Goal: Information Seeking & Learning: Check status

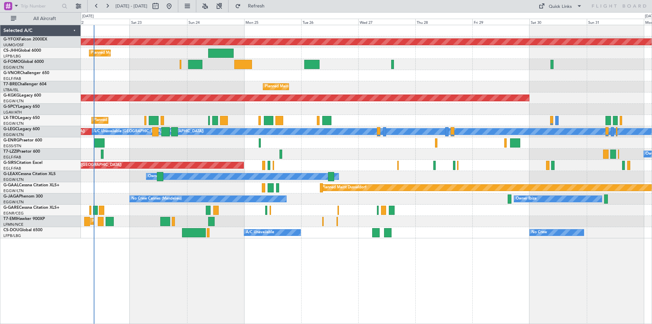
click at [481, 179] on div "AOG Maint Ostafyevo Planned Maint [GEOGRAPHIC_DATA] ([GEOGRAPHIC_DATA]) Planned…" at bounding box center [366, 131] width 571 height 213
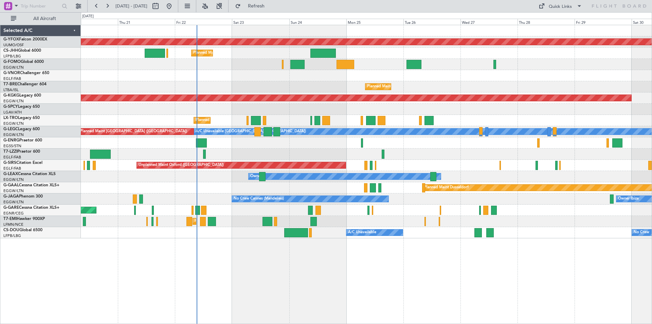
click at [428, 143] on div "Owner" at bounding box center [366, 142] width 571 height 11
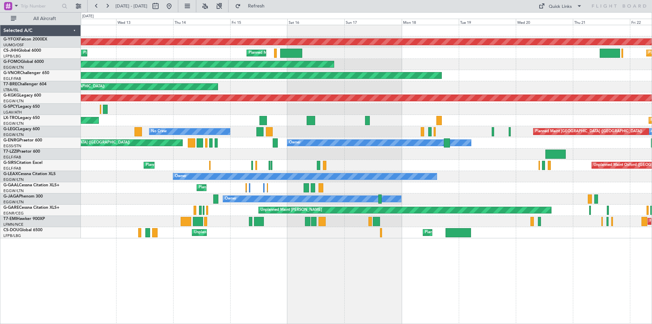
click at [571, 167] on div "Unplanned Maint Oxford ([GEOGRAPHIC_DATA]) Planned Maint [GEOGRAPHIC_DATA] ([GE…" at bounding box center [366, 165] width 571 height 11
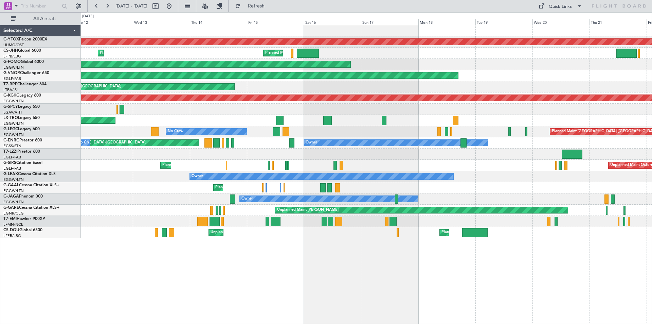
click at [103, 167] on div "AOG Maint Ostafyevo Planned Maint [GEOGRAPHIC_DATA] ([GEOGRAPHIC_DATA]) Planned…" at bounding box center [366, 131] width 571 height 213
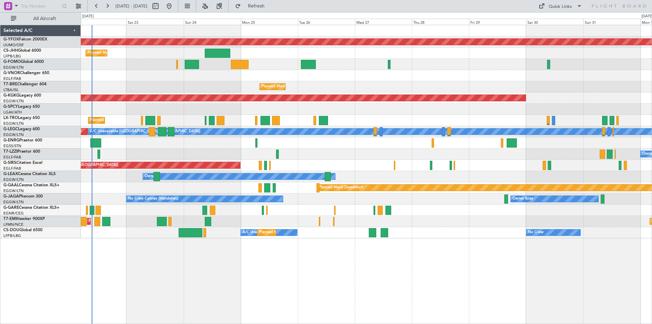
click at [213, 154] on div "Owner [GEOGRAPHIC_DATA] ([GEOGRAPHIC_DATA])" at bounding box center [366, 153] width 571 height 11
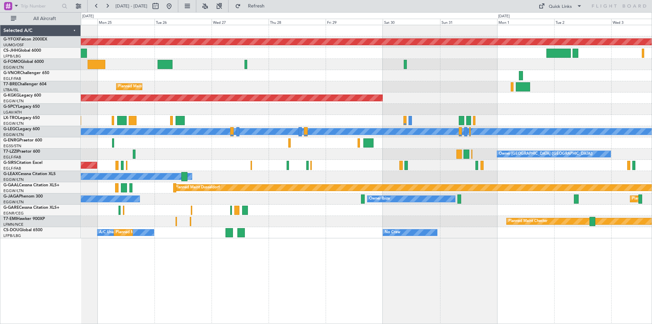
click at [313, 154] on div "Owner [GEOGRAPHIC_DATA] ([GEOGRAPHIC_DATA])" at bounding box center [366, 153] width 571 height 11
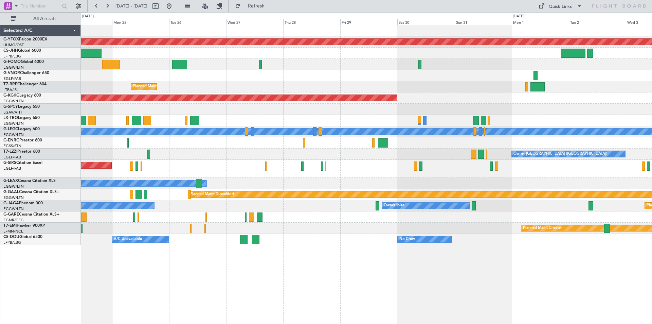
click at [652, 158] on html "[DATE] - [DATE] Refresh Quick Links All Aircraft AOG Maint Ostafyevo Planned Ma…" at bounding box center [326, 162] width 652 height 324
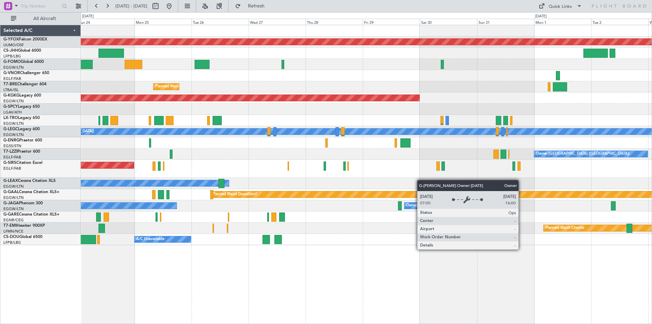
click at [176, 180] on div "AOG Maint Ostafyevo Planned Maint [GEOGRAPHIC_DATA] ([GEOGRAPHIC_DATA]) Planned…" at bounding box center [366, 135] width 571 height 220
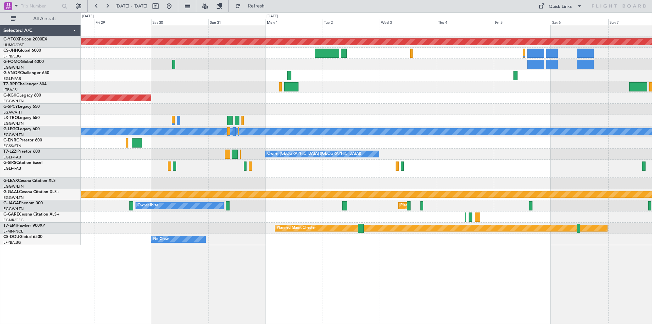
click at [346, 76] on div at bounding box center [366, 75] width 571 height 11
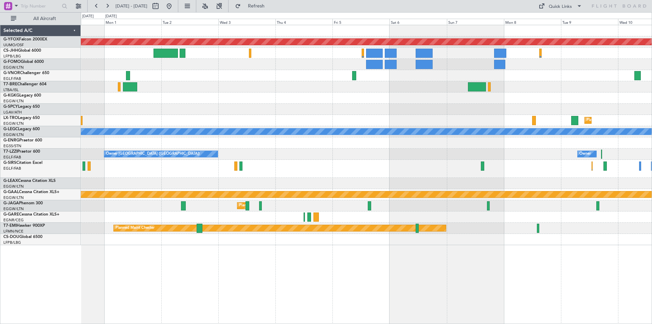
click at [281, 85] on div at bounding box center [366, 86] width 571 height 11
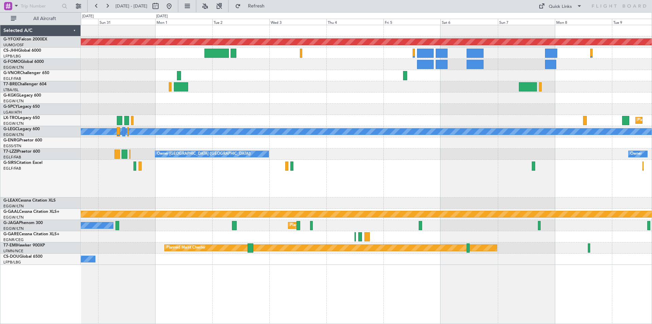
click at [315, 75] on div at bounding box center [366, 75] width 571 height 11
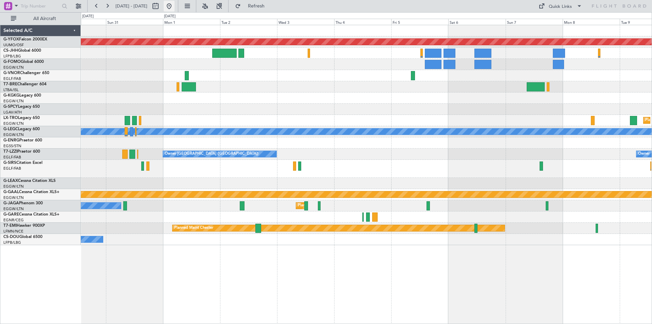
click at [175, 9] on button at bounding box center [169, 6] width 11 height 11
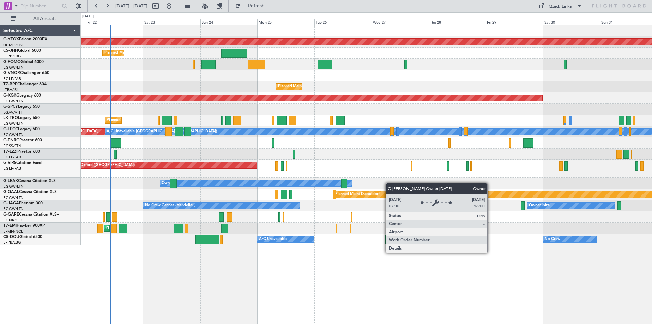
click at [281, 180] on div "Owner" at bounding box center [256, 183] width 192 height 6
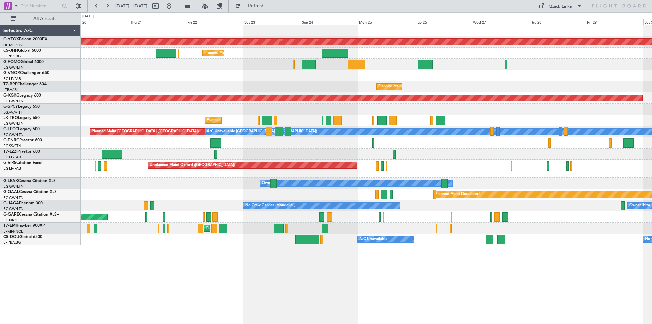
click at [486, 166] on div "Unplanned Maint Oxford ([GEOGRAPHIC_DATA])" at bounding box center [366, 169] width 571 height 18
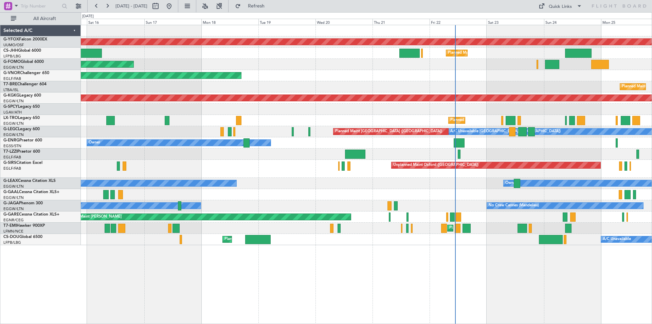
click at [542, 173] on div "Unplanned Maint Oxford ([GEOGRAPHIC_DATA]) Planned Maint [GEOGRAPHIC_DATA] ([GE…" at bounding box center [366, 169] width 571 height 18
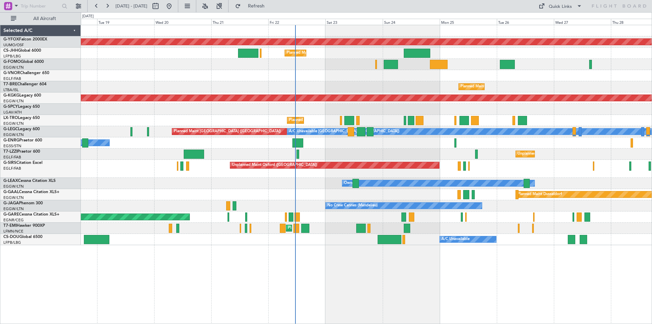
click at [261, 148] on div "Owner" at bounding box center [366, 142] width 571 height 11
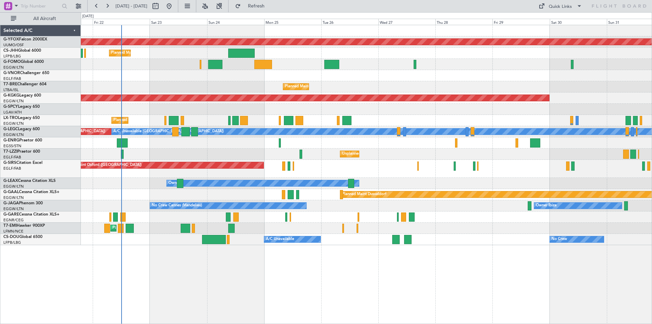
click at [418, 140] on div "AOG Maint Ostafyevo Planned Maint [GEOGRAPHIC_DATA] ([GEOGRAPHIC_DATA]) Planned…" at bounding box center [366, 135] width 571 height 220
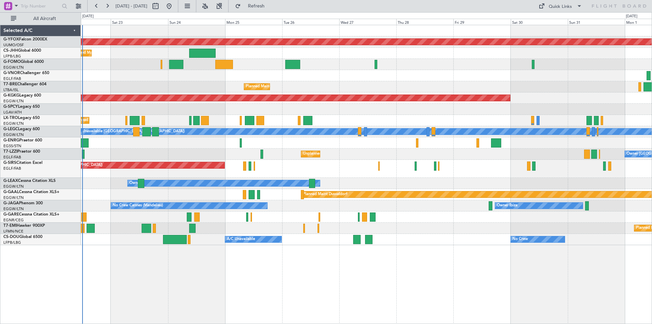
click at [492, 164] on div "Unplanned Maint Oxford ([GEOGRAPHIC_DATA])" at bounding box center [366, 169] width 571 height 18
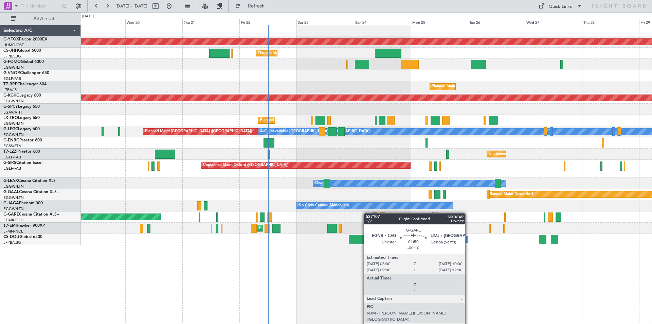
click at [391, 213] on div "Unplanned Maint [PERSON_NAME]" at bounding box center [366, 216] width 571 height 11
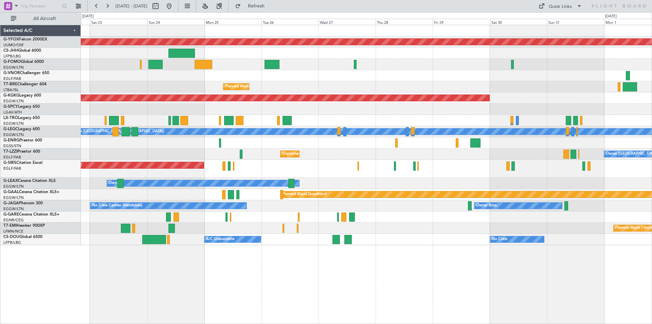
click at [299, 77] on div at bounding box center [366, 75] width 571 height 11
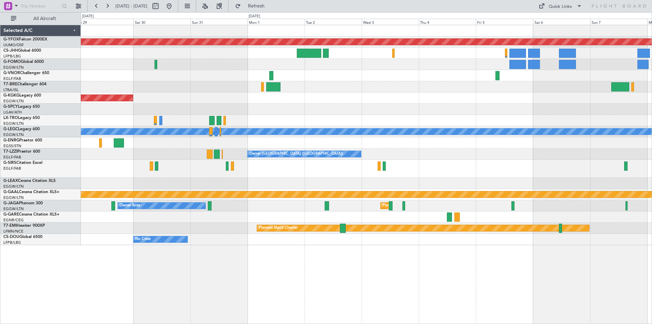
click at [366, 113] on div "AOG Maint Ostafyevo AOG Maint [GEOGRAPHIC_DATA] ([GEOGRAPHIC_DATA]) Planned [GE…" at bounding box center [366, 135] width 571 height 220
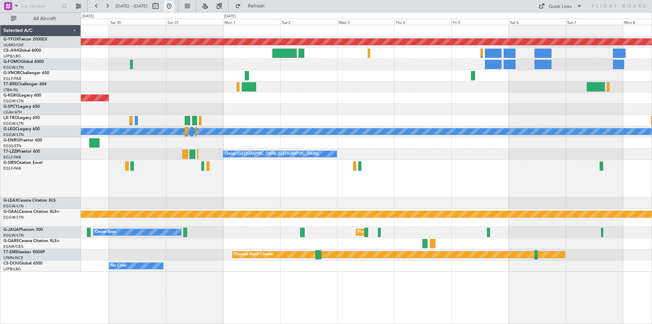
click at [175, 5] on button at bounding box center [169, 6] width 11 height 11
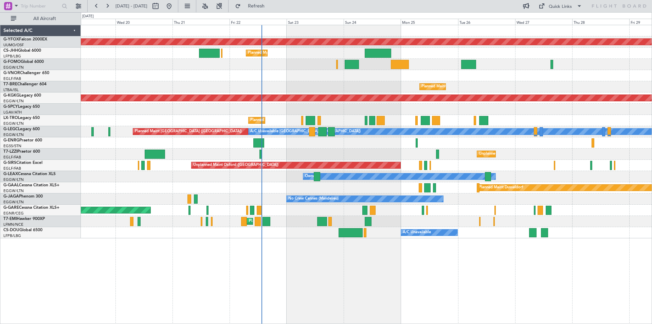
click at [283, 176] on div "Owner Owner" at bounding box center [366, 176] width 571 height 11
